Goal: Transaction & Acquisition: Purchase product/service

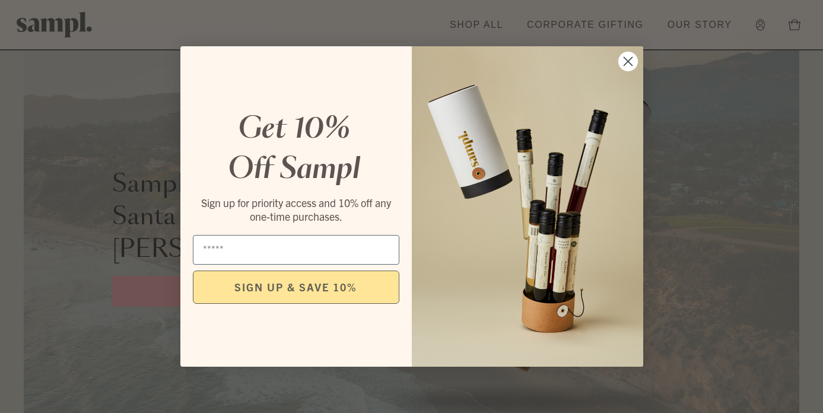
scroll to position [1978, 0]
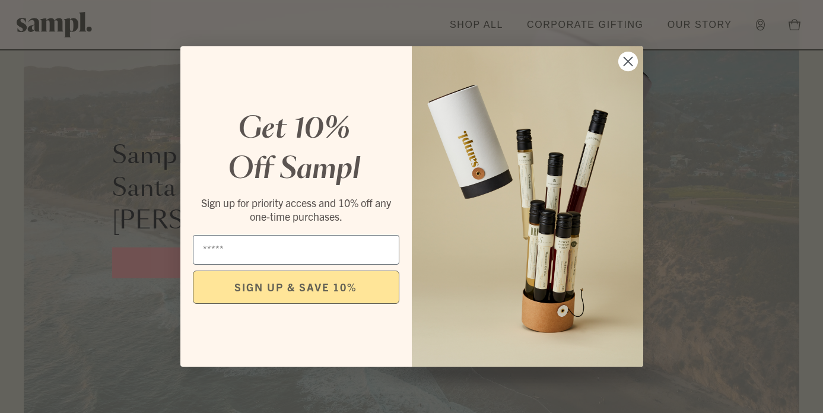
click at [627, 62] on icon "Close dialog" at bounding box center [628, 62] width 8 height 8
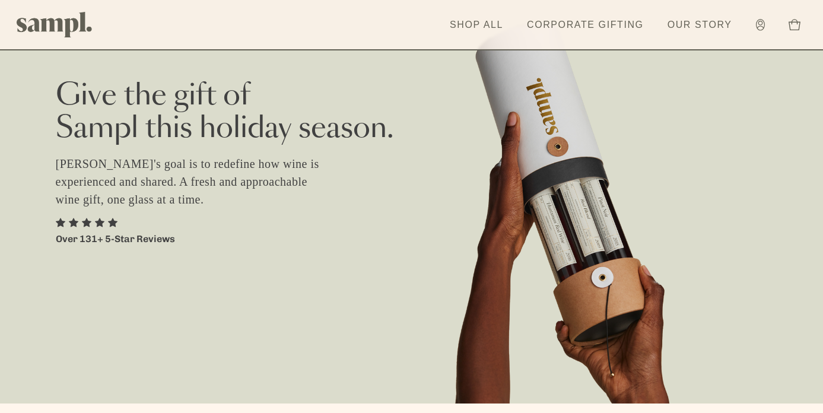
scroll to position [0, 0]
